Goal: Information Seeking & Learning: Learn about a topic

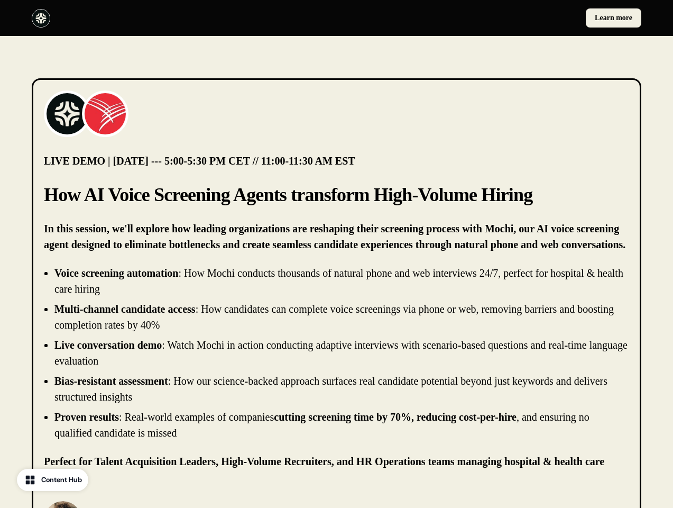
click at [336, 18] on div "Learn more" at bounding box center [336, 18] width 673 height 36
click at [182, 18] on div at bounding box center [182, 18] width 301 height 19
click at [491, 18] on div "Learn more" at bounding box center [491, 17] width 301 height 19
click at [67, 114] on img at bounding box center [67, 114] width 42 height 42
click at [105, 114] on img at bounding box center [105, 114] width 42 height 42
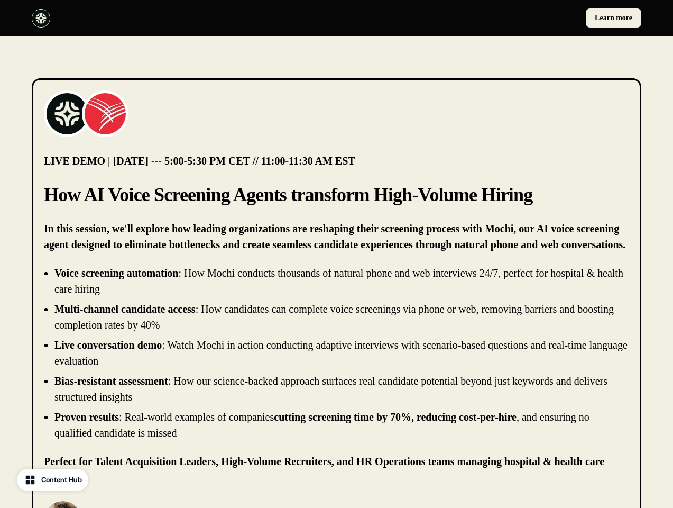
click at [336, 353] on li "Live conversation demo : Watch Mochi in action conducting adaptive interviews w…" at bounding box center [341, 353] width 575 height 32
click at [137, 507] on p "[PERSON_NAME]" at bounding box center [153, 514] width 126 height 13
